Goal: Information Seeking & Learning: Learn about a topic

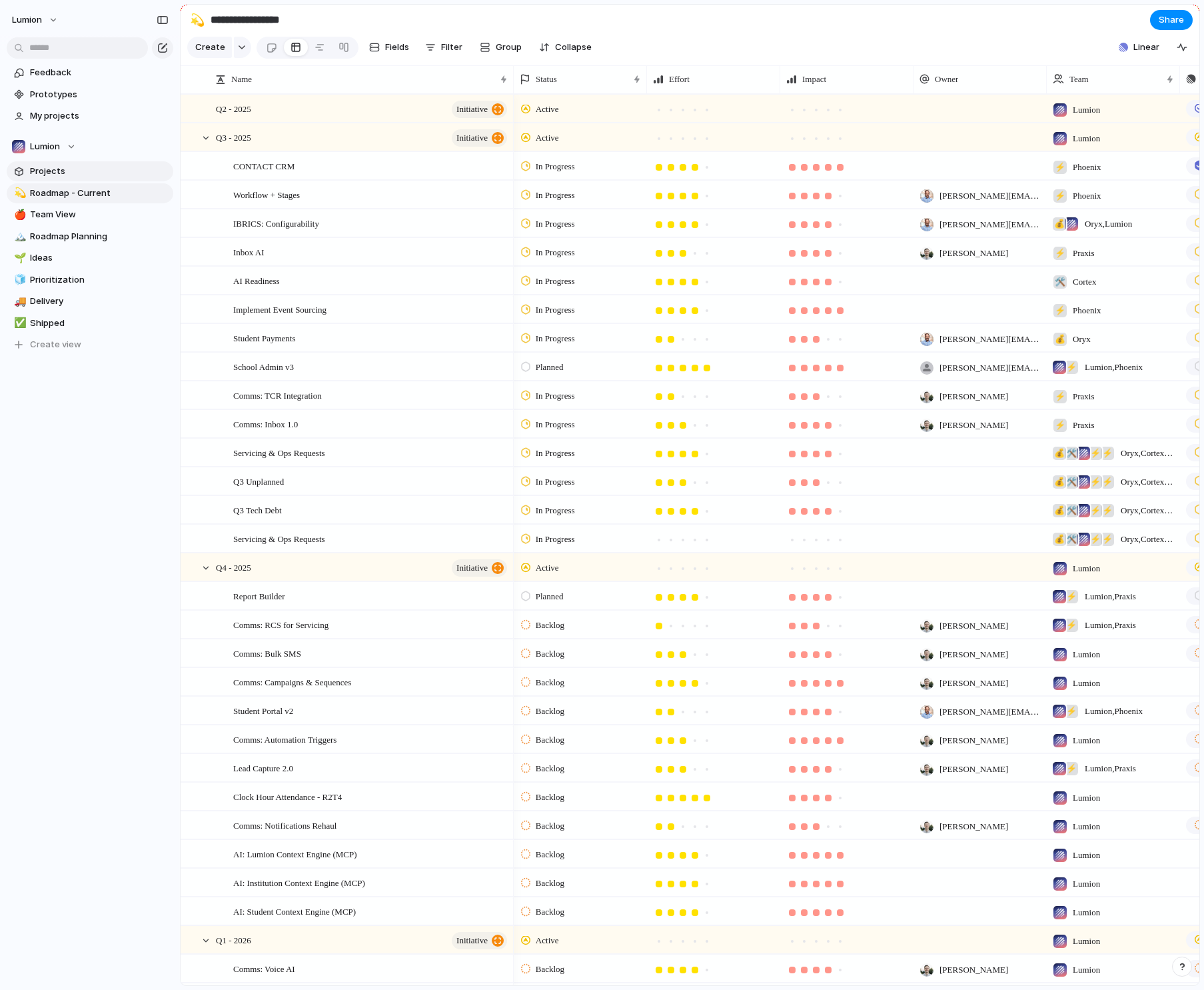
click at [28, 170] on link "Projects" at bounding box center [90, 172] width 167 height 20
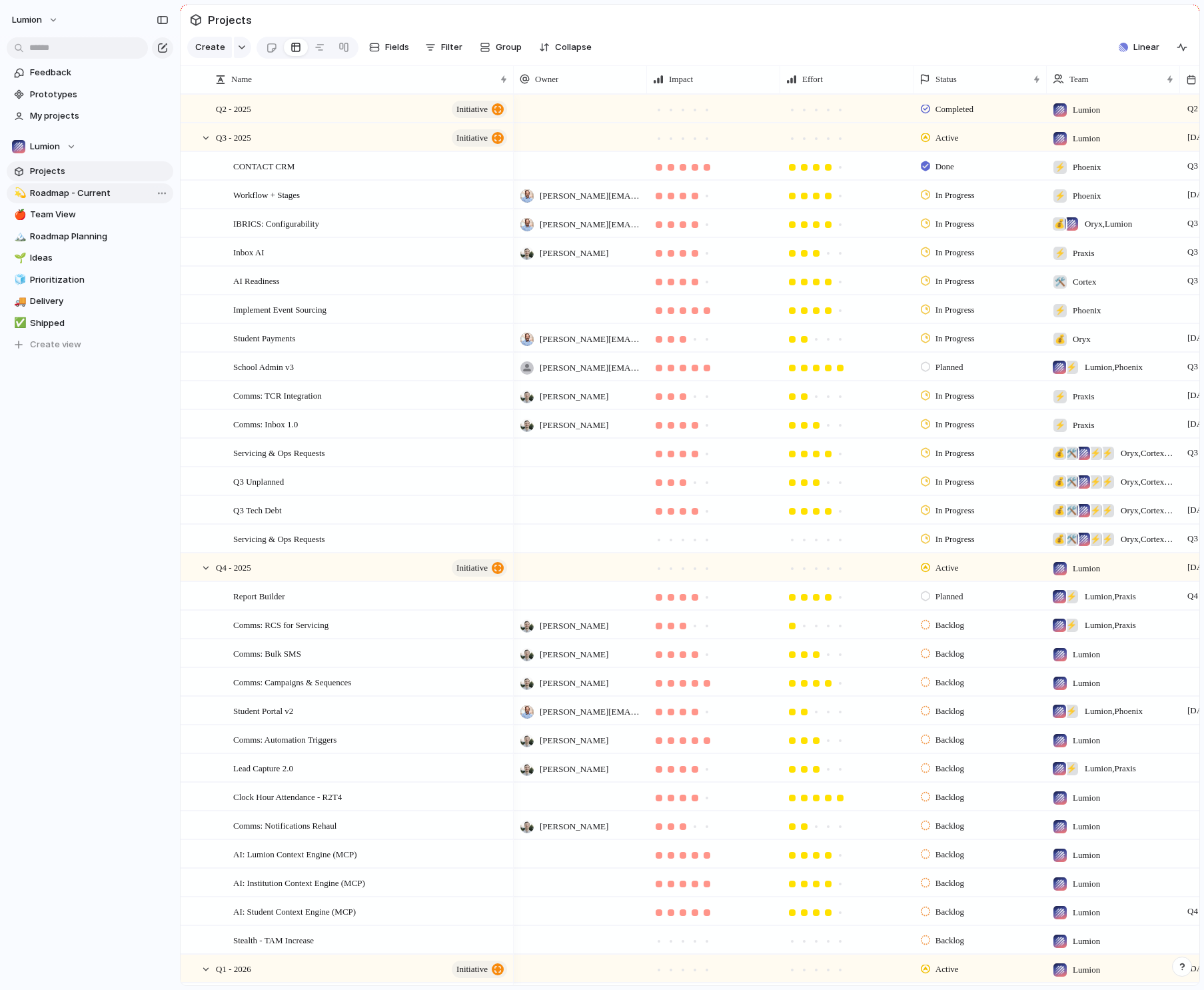
click at [38, 192] on span "Roadmap - Current" at bounding box center [99, 193] width 138 height 13
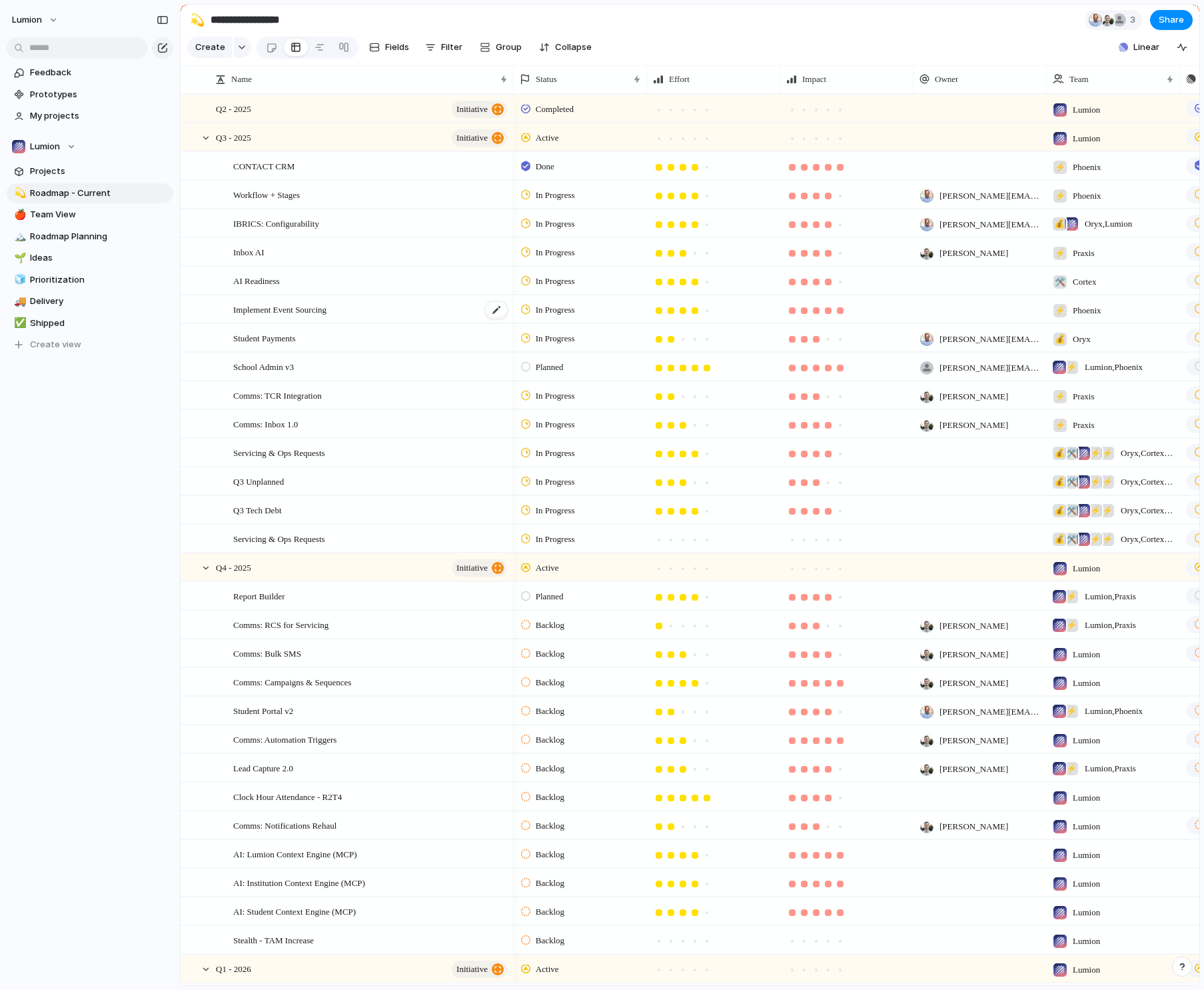
click at [395, 318] on div "Implement Event Sourcing" at bounding box center [371, 309] width 276 height 28
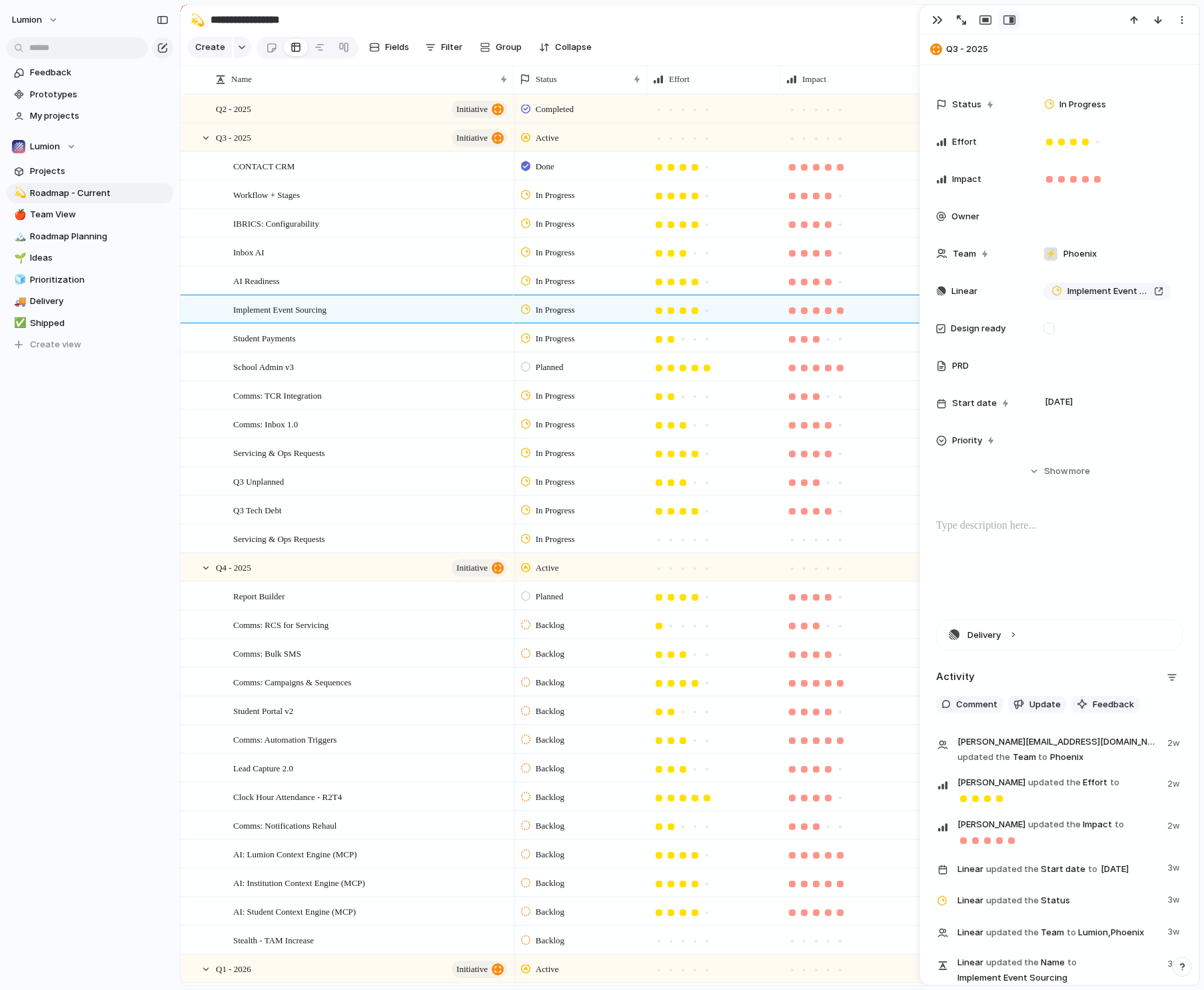
scroll to position [94, 0]
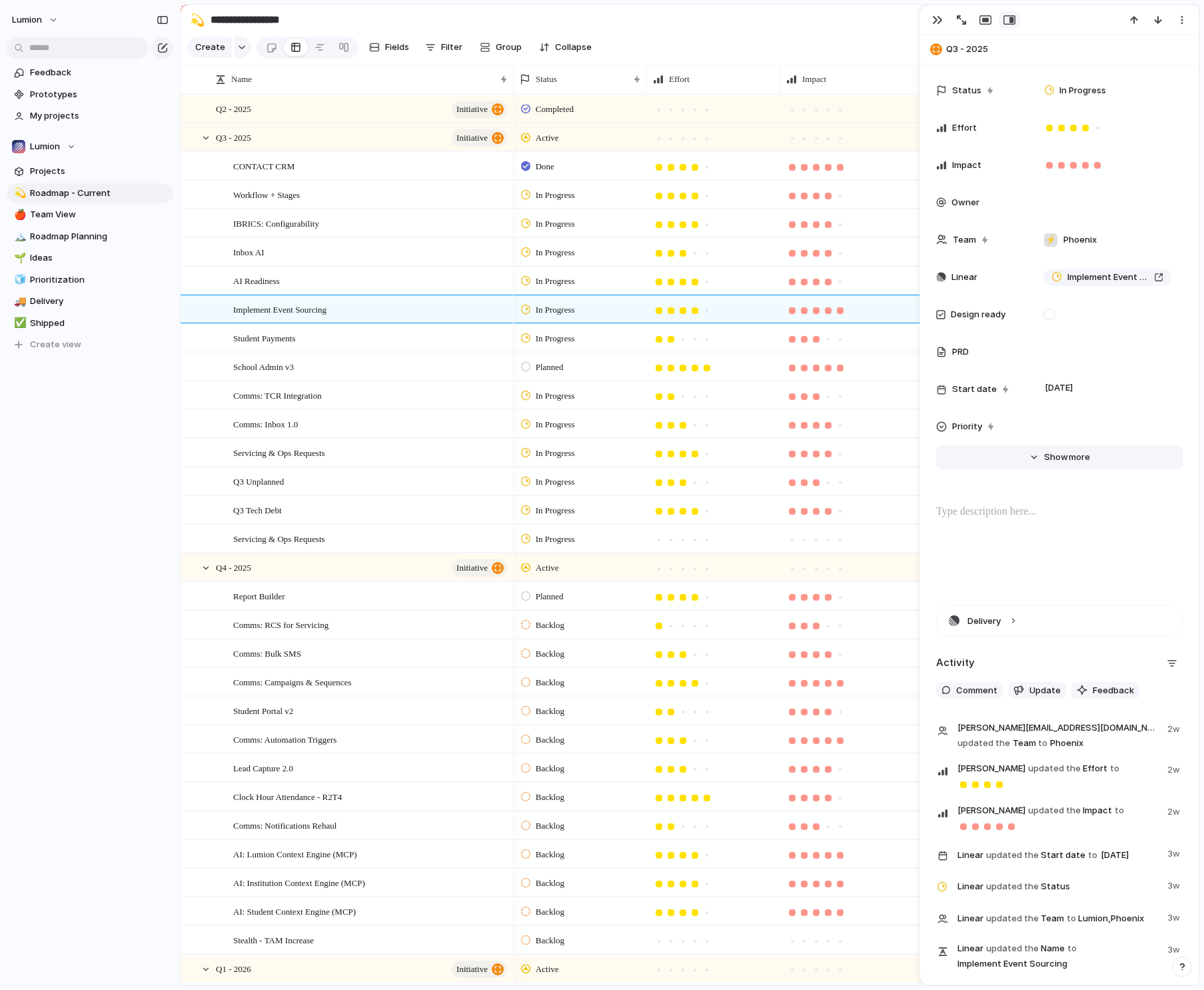
click at [1065, 456] on span "Show" at bounding box center [1056, 458] width 24 height 13
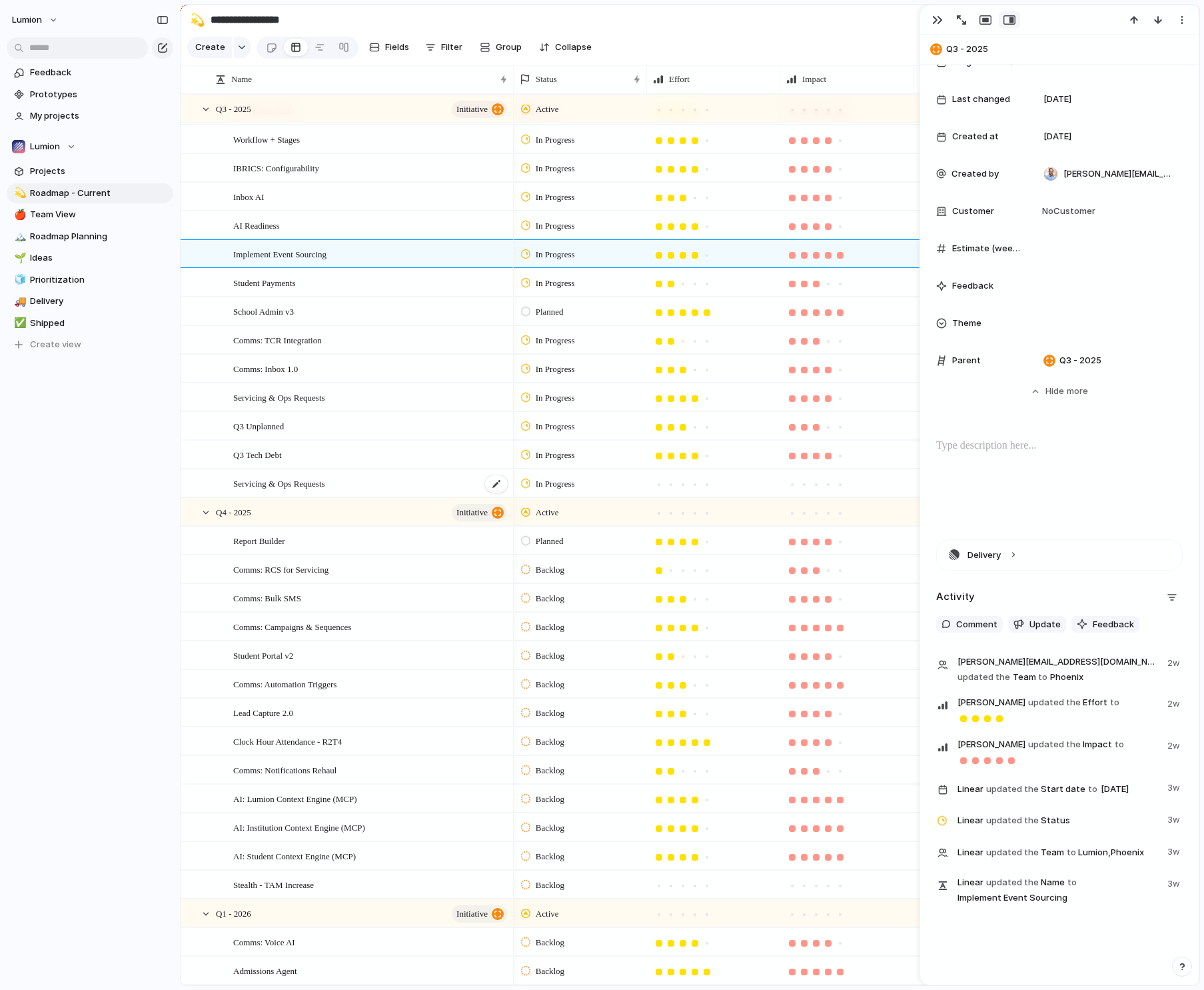
scroll to position [68, 0]
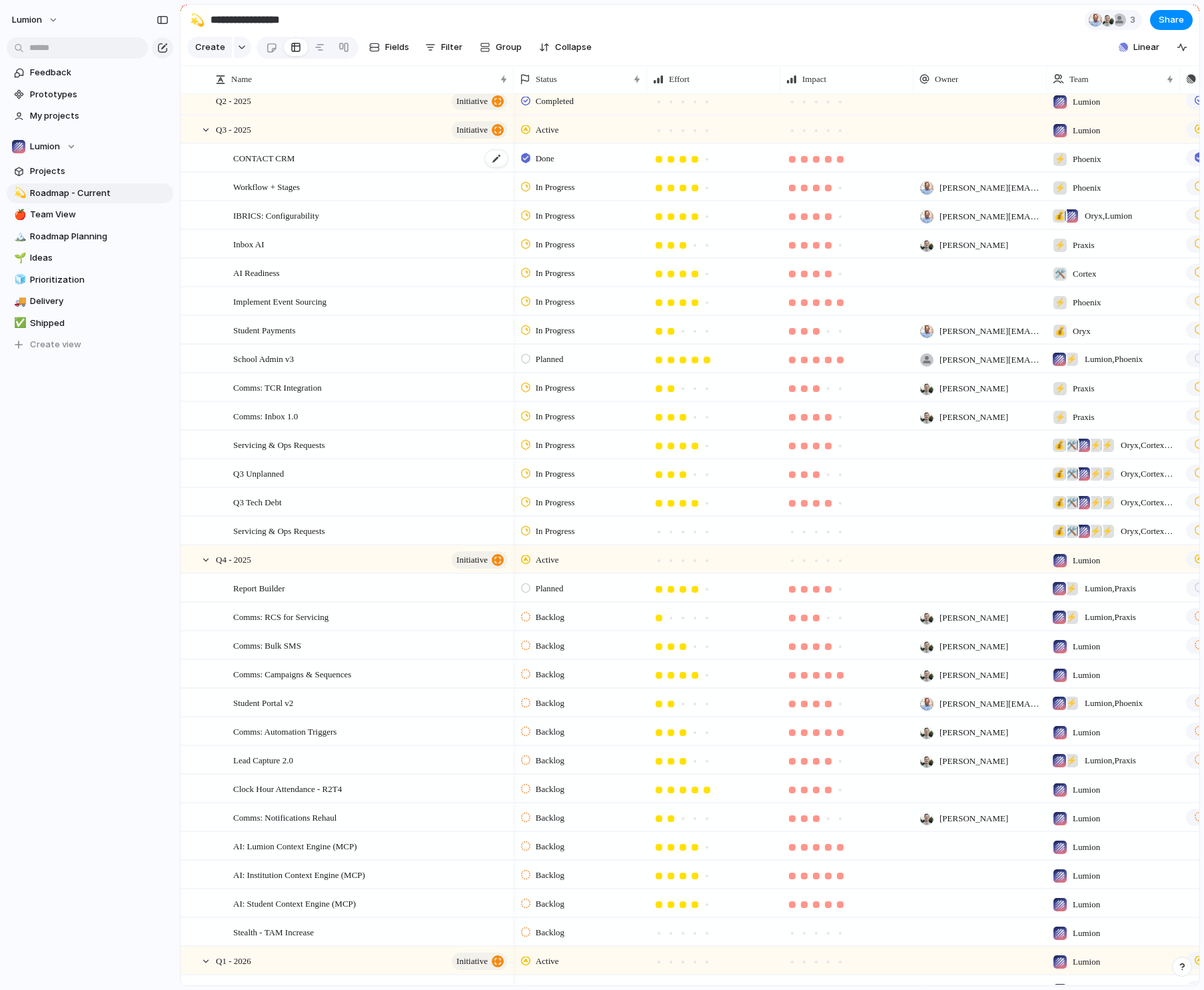
scroll to position [0, 64]
